Goal: Task Accomplishment & Management: Manage account settings

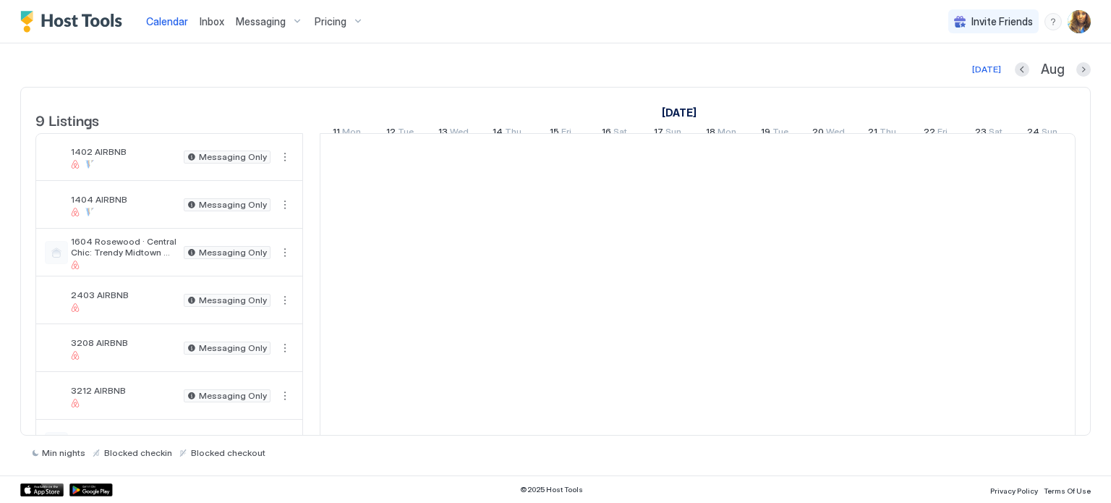
scroll to position [0, 803]
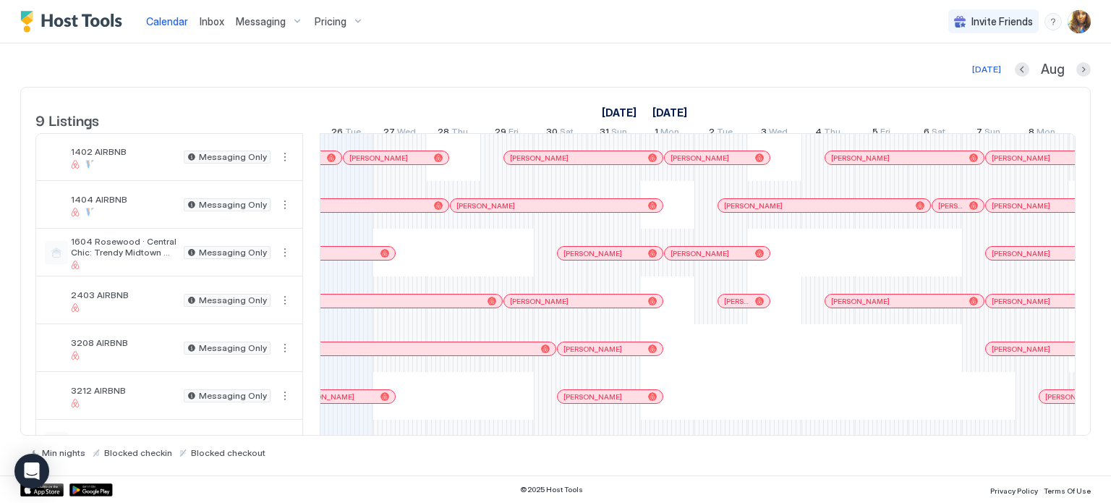
click at [260, 20] on span "Messaging" at bounding box center [261, 21] width 50 height 13
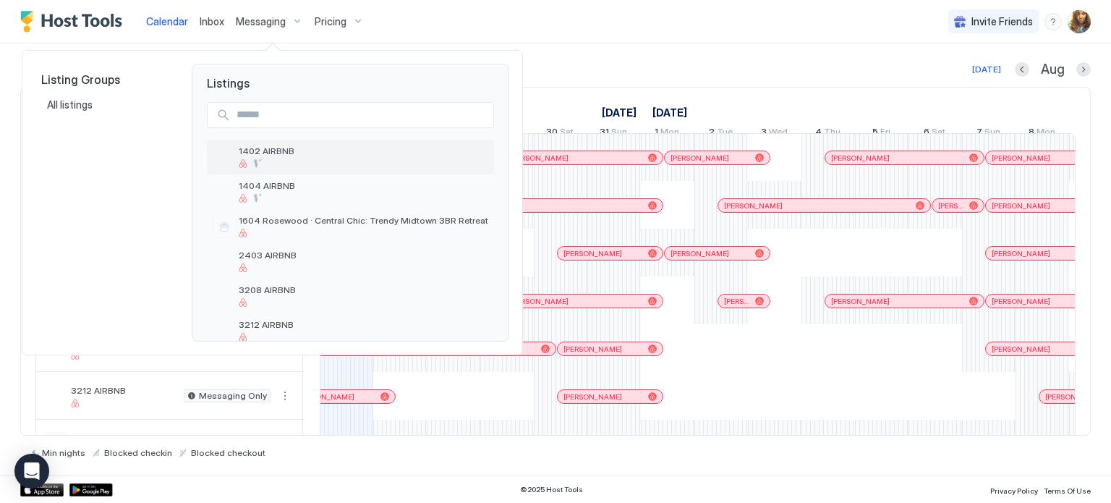
click at [297, 150] on span "1402 AIRBNB" at bounding box center [364, 150] width 250 height 11
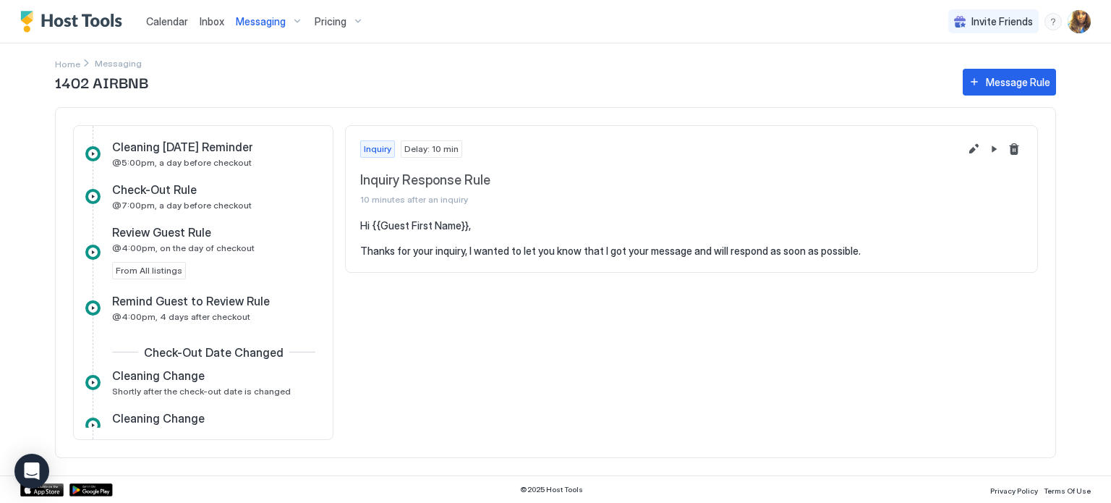
scroll to position [626, 0]
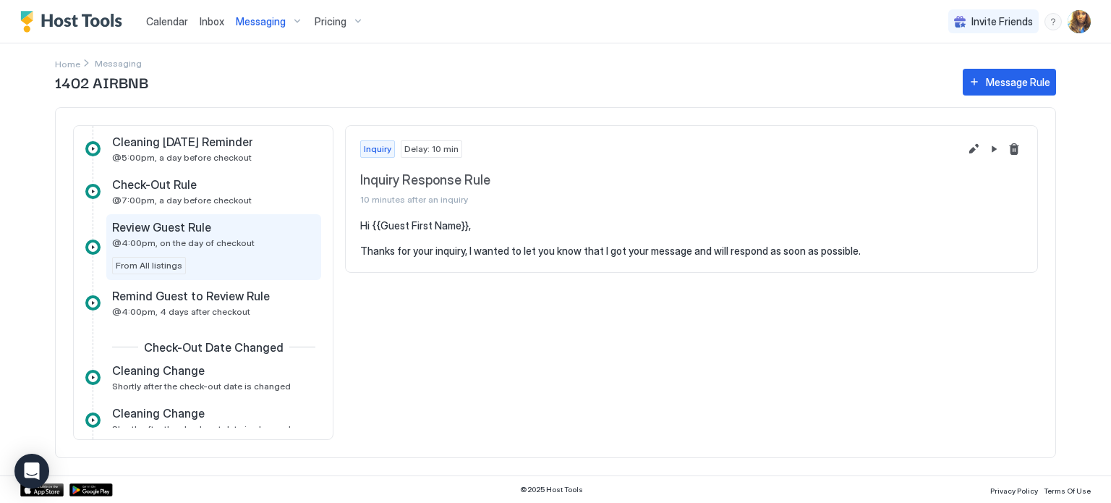
click at [266, 252] on div "Review Guest Rule @4:00pm, on the day of checkout From All listings" at bounding box center [213, 247] width 203 height 54
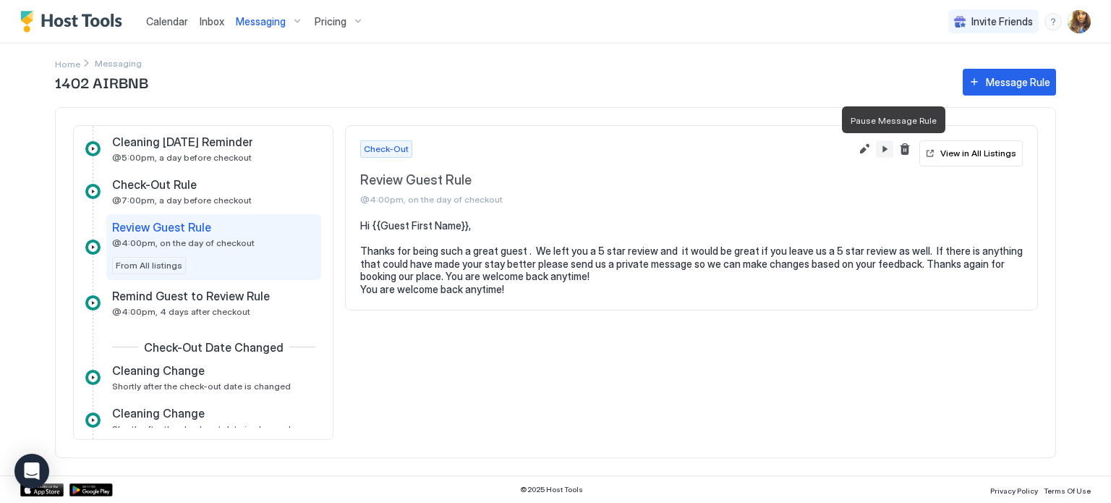
click at [888, 148] on button "Pause Message Rule" at bounding box center [884, 148] width 17 height 17
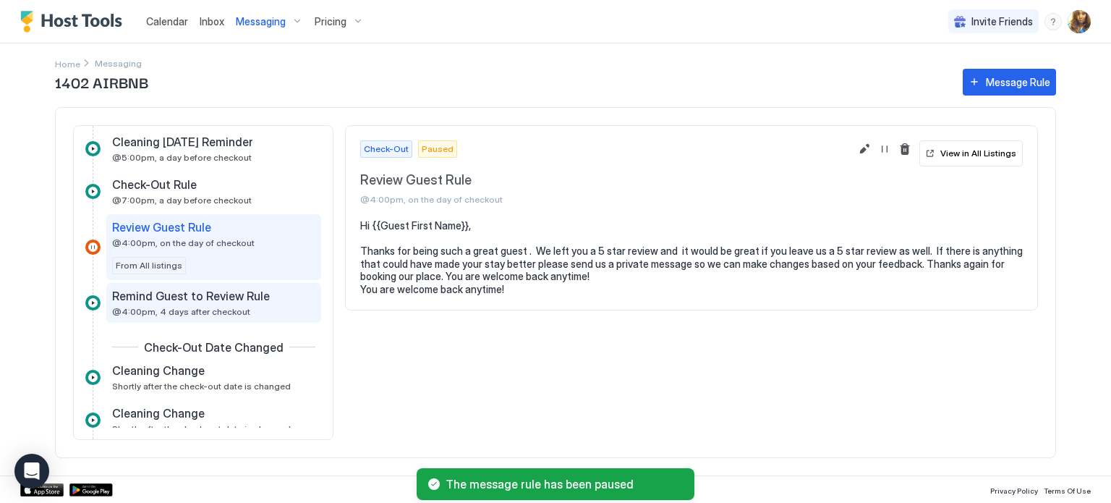
click at [247, 305] on div "Remind Guest to Review Rule @4:00pm, 4 days after checkout" at bounding box center [203, 303] width 183 height 28
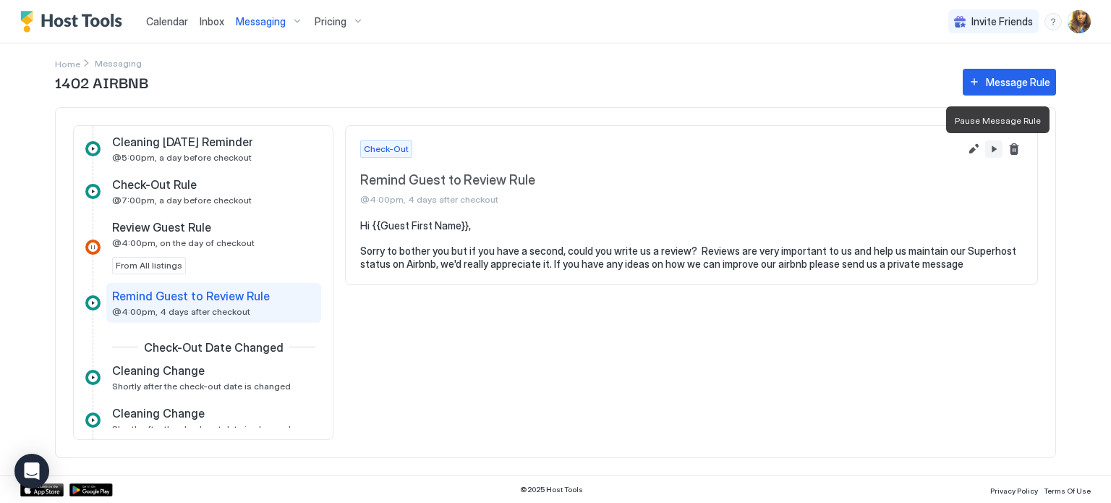
click at [989, 145] on button "Pause Message Rule" at bounding box center [993, 148] width 17 height 17
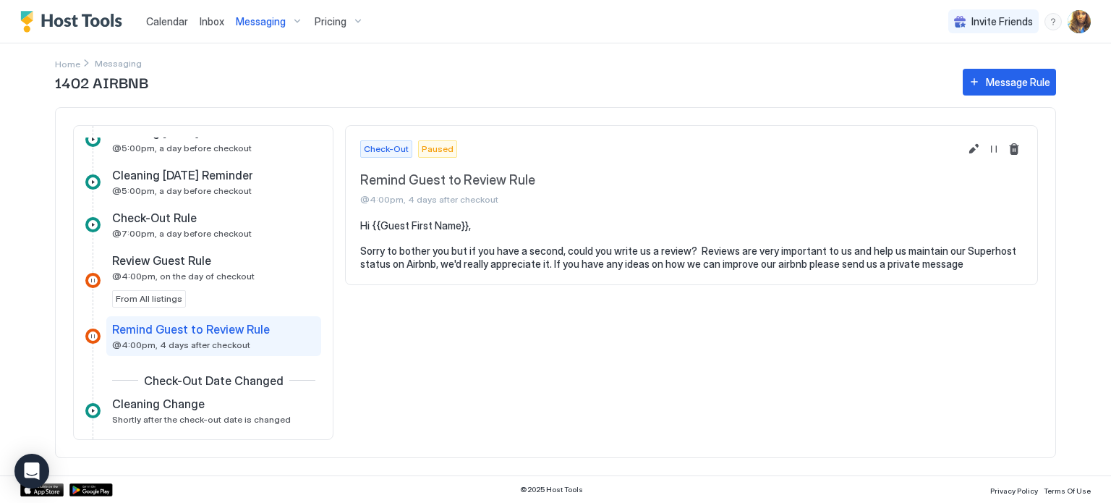
scroll to position [573, 0]
